Goal: Information Seeking & Learning: Find specific fact

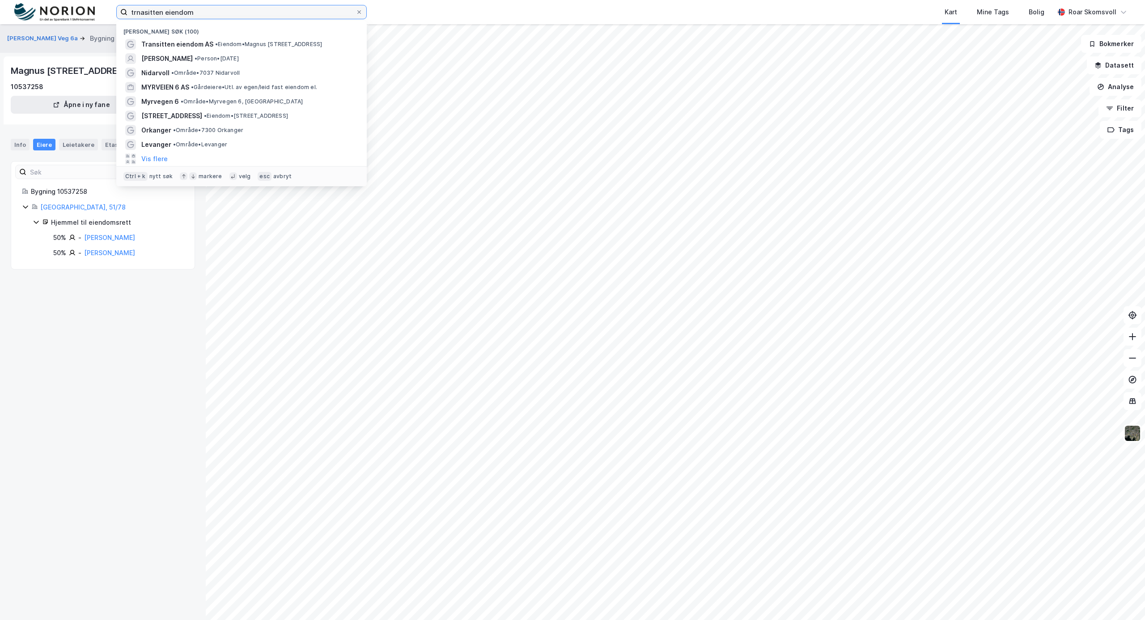
click at [260, 8] on input "trnasitten eiendom" at bounding box center [241, 11] width 228 height 13
drag, startPoint x: 231, startPoint y: 11, endPoint x: 23, endPoint y: -12, distance: 209.3
click at [23, 0] on html "trnasitten eiendom [GEOGRAPHIC_DATA] søk (100) Transitten eiendom AS • [PERSON_…" at bounding box center [572, 310] width 1145 height 620
paste input "[PERSON_NAME] veg 17"
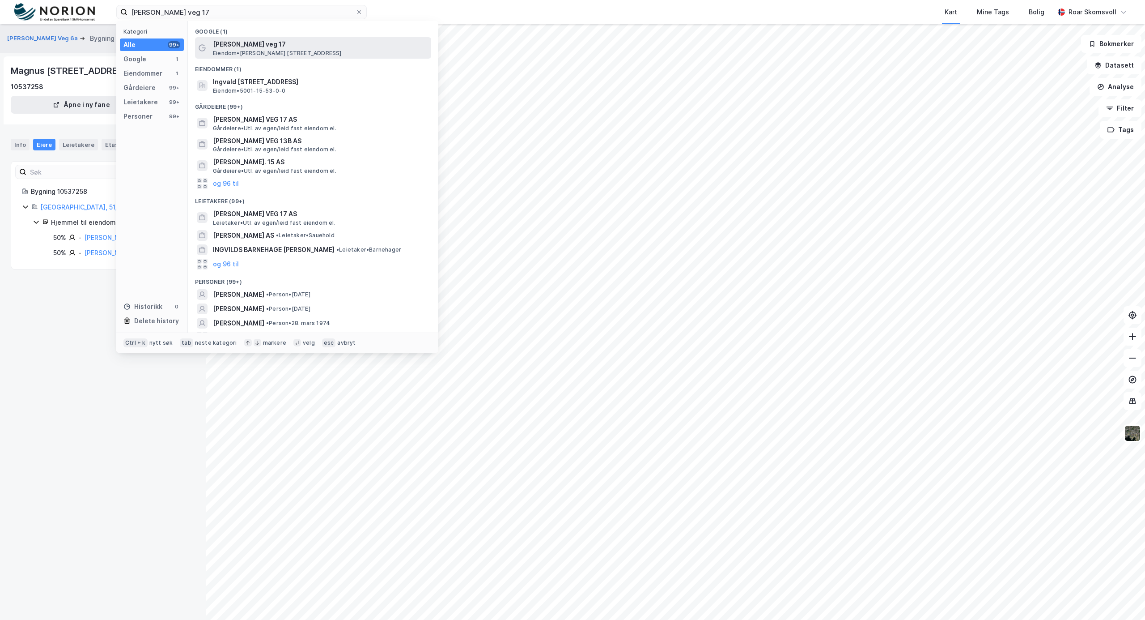
click at [238, 39] on span "[PERSON_NAME] veg 17" at bounding box center [320, 44] width 215 height 11
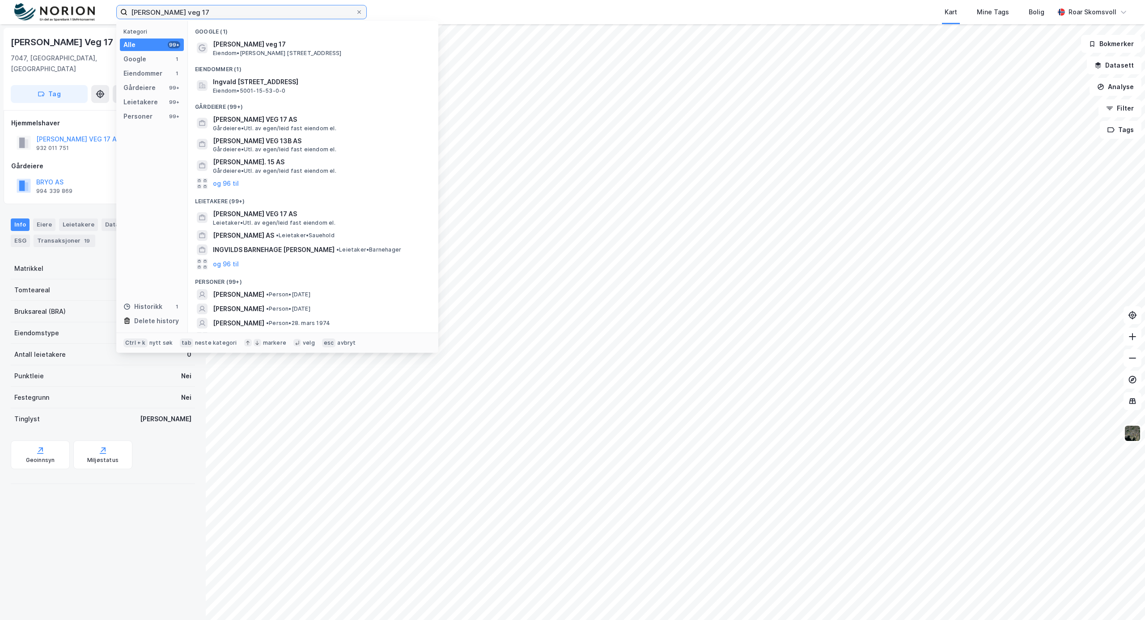
drag, startPoint x: 228, startPoint y: 15, endPoint x: 0, endPoint y: -1, distance: 228.2
click at [0, 0] on html "[PERSON_NAME] veg 17 Kategori Alle 99+ Google 1 Eiendommer 1 Gårdeiere 99+ Leie…" at bounding box center [572, 310] width 1145 height 620
type input "lade"
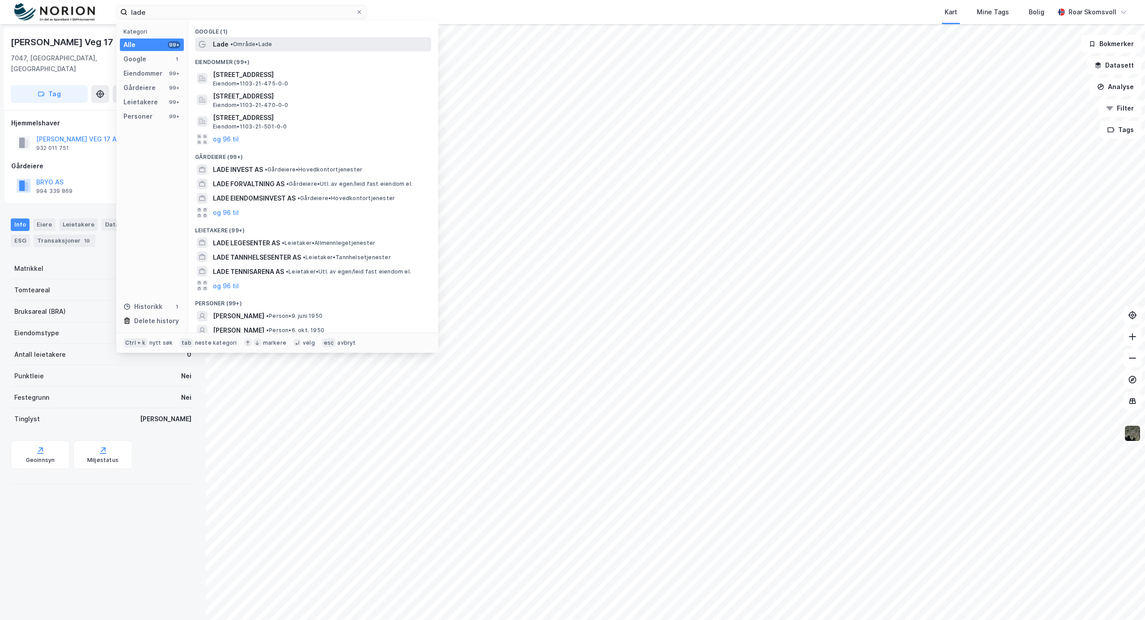
click at [239, 44] on span "• Område • Lade" at bounding box center [251, 44] width 42 height 7
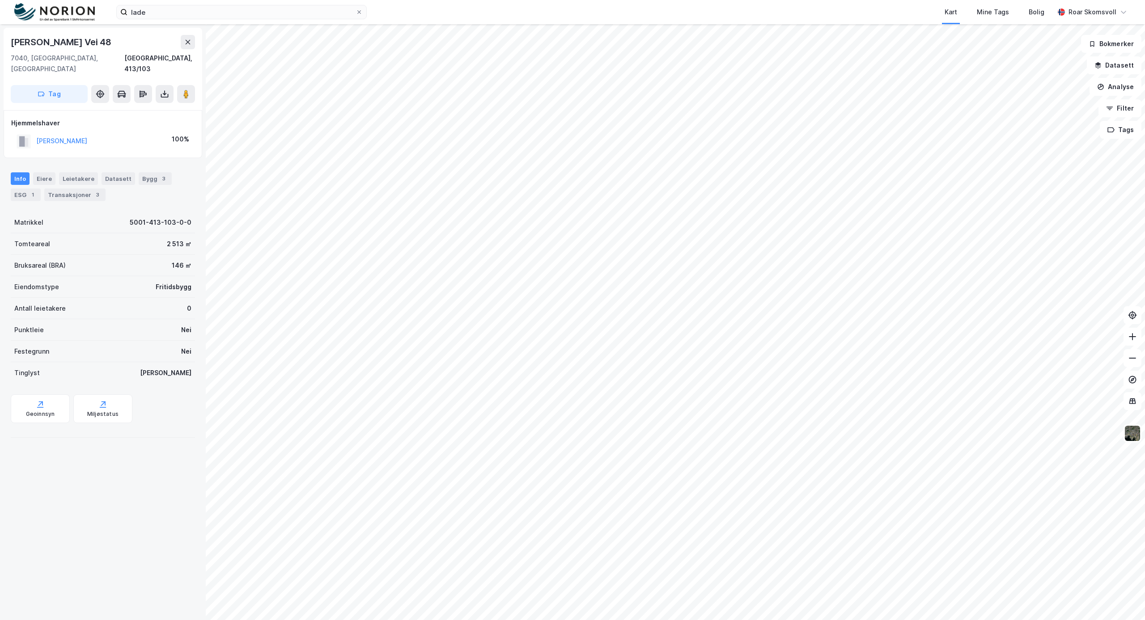
drag, startPoint x: 117, startPoint y: 39, endPoint x: 0, endPoint y: 41, distance: 117.2
click at [0, 41] on div "[PERSON_NAME] Vei 48 7040, [GEOGRAPHIC_DATA], [GEOGRAPHIC_DATA] [GEOGRAPHIC_DAT…" at bounding box center [103, 321] width 206 height 595
copy div "[PERSON_NAME] Vei 48"
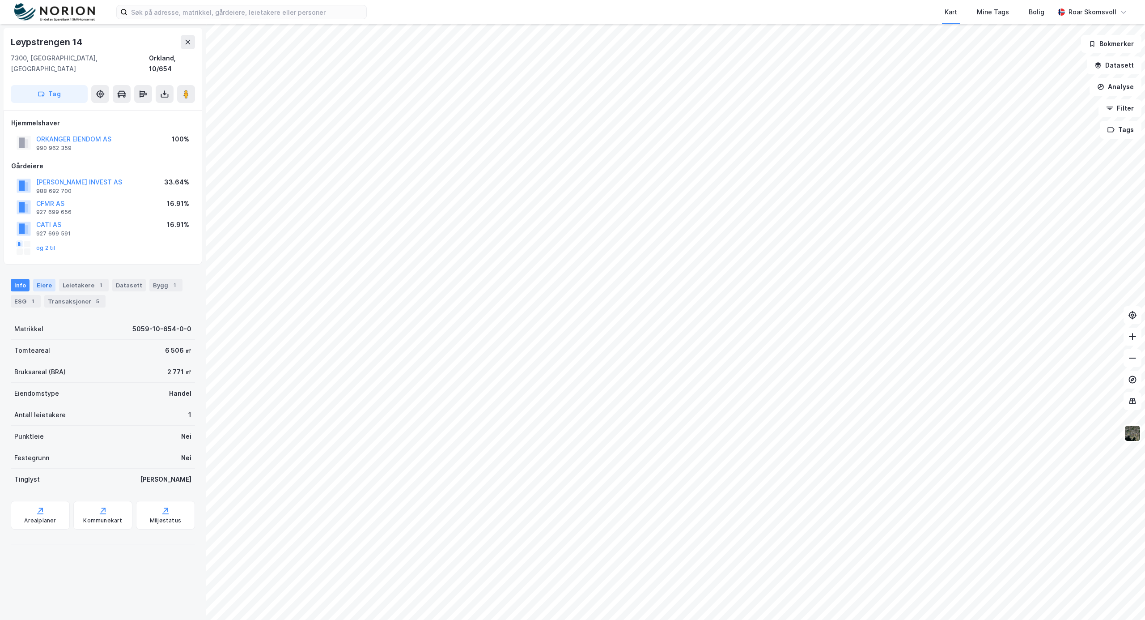
click at [42, 279] on div "Eiere" at bounding box center [44, 285] width 22 height 13
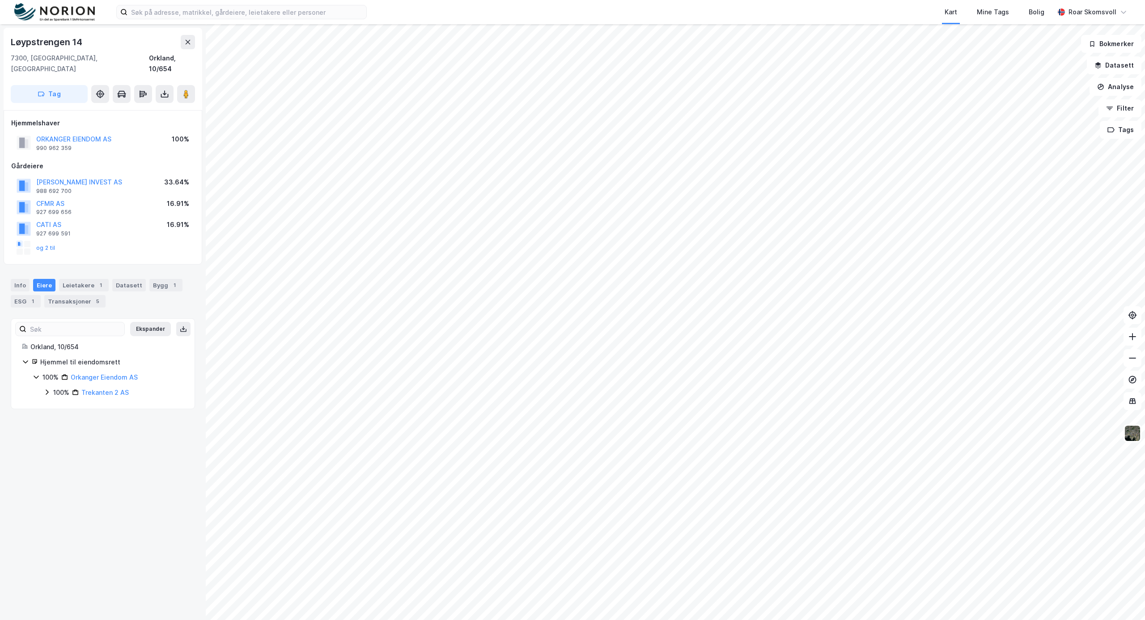
click at [47, 389] on icon at bounding box center [47, 391] width 3 height 5
click at [47, 388] on icon at bounding box center [46, 391] width 7 height 7
